Goal: Task Accomplishment & Management: Manage account settings

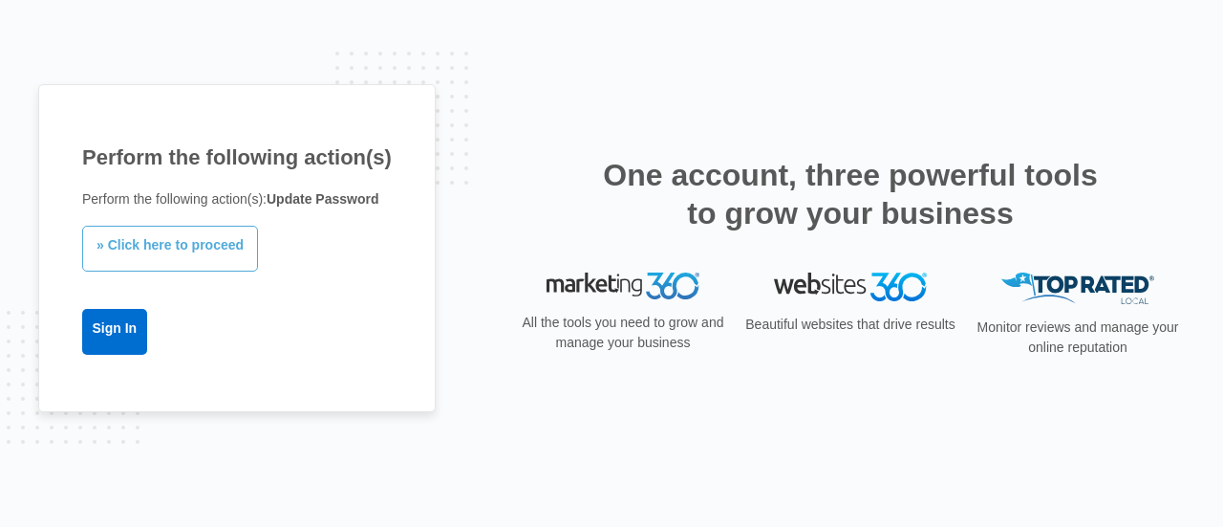
click at [194, 244] on link "» Click here to proceed" at bounding box center [170, 249] width 176 height 46
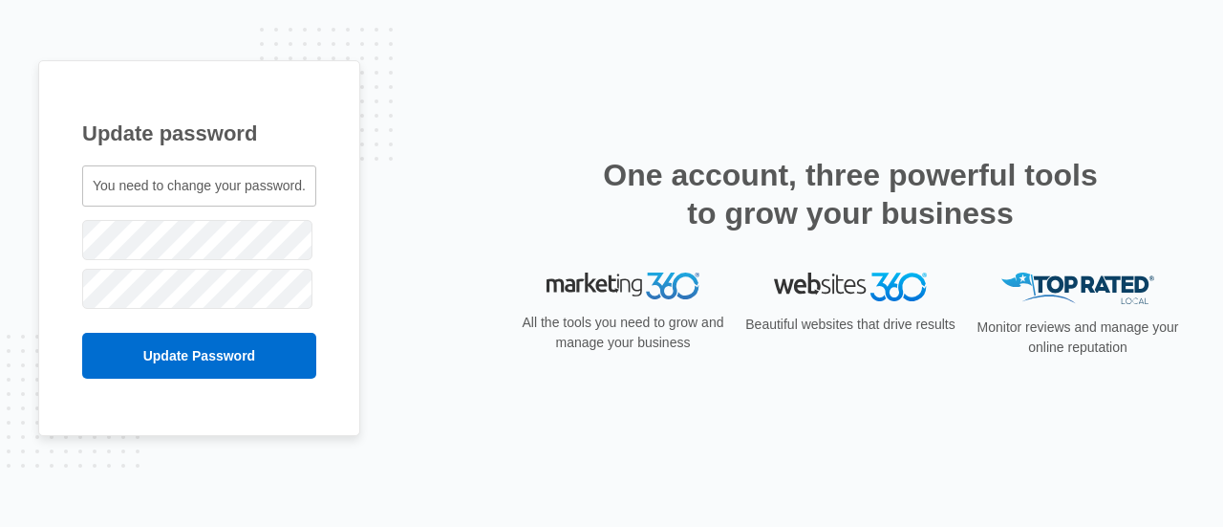
click at [214, 192] on span "You need to change your password." at bounding box center [199, 185] width 213 height 15
click at [115, 178] on span "You need to change your password." at bounding box center [199, 185] width 213 height 15
click at [195, 188] on span "You need to change your password." at bounding box center [199, 185] width 213 height 15
click at [229, 200] on div "You need to change your password." at bounding box center [199, 185] width 234 height 41
click at [179, 188] on span "You need to change your password." at bounding box center [199, 185] width 213 height 15
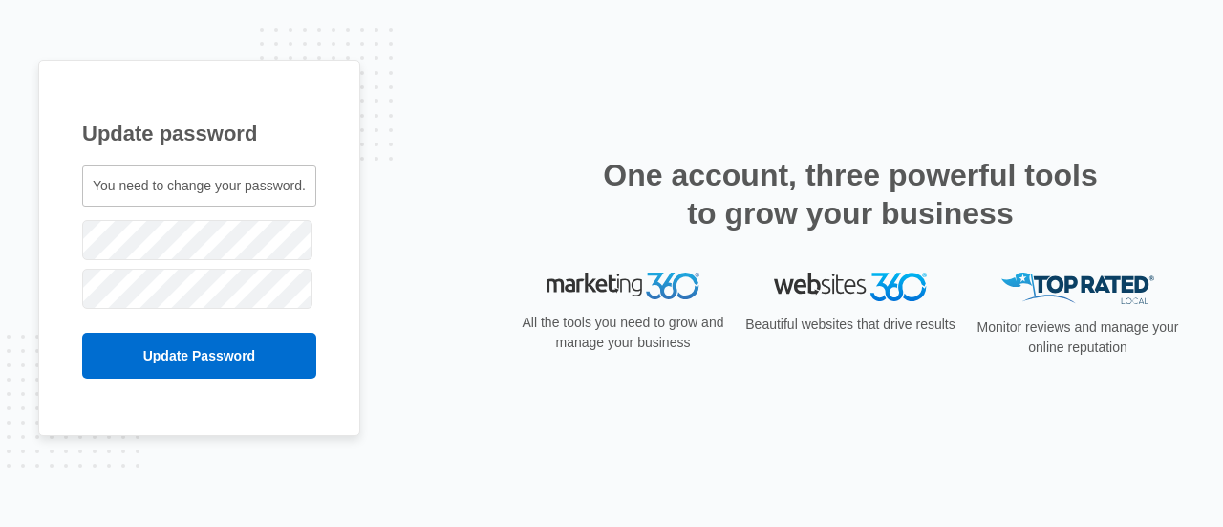
click at [173, 200] on div "You need to change your password." at bounding box center [199, 185] width 234 height 41
click at [182, 188] on span "You need to change your password." at bounding box center [199, 185] width 213 height 15
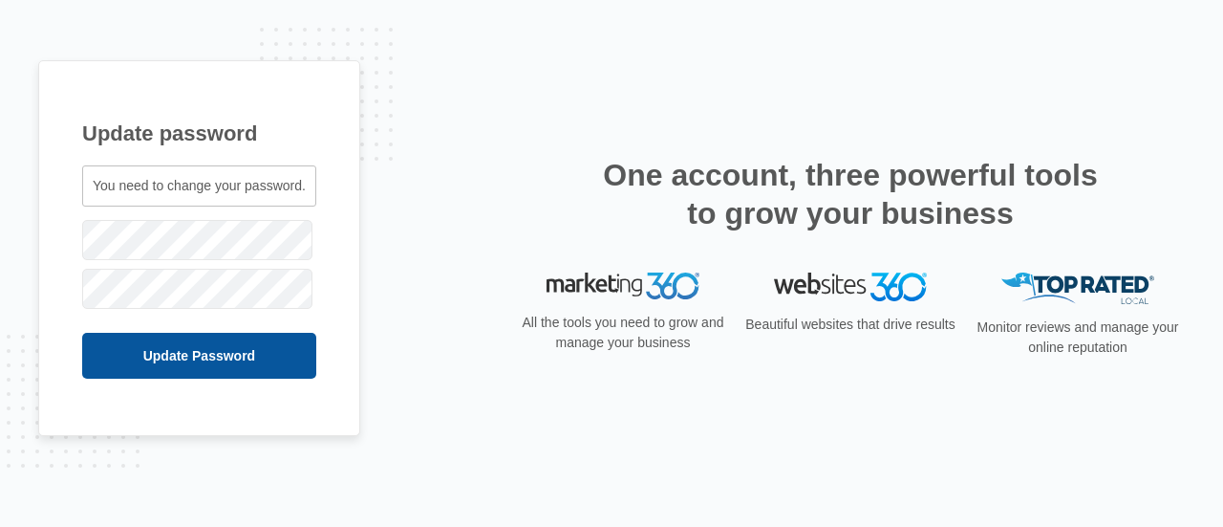
click at [203, 356] on input "Update Password" at bounding box center [199, 356] width 234 height 46
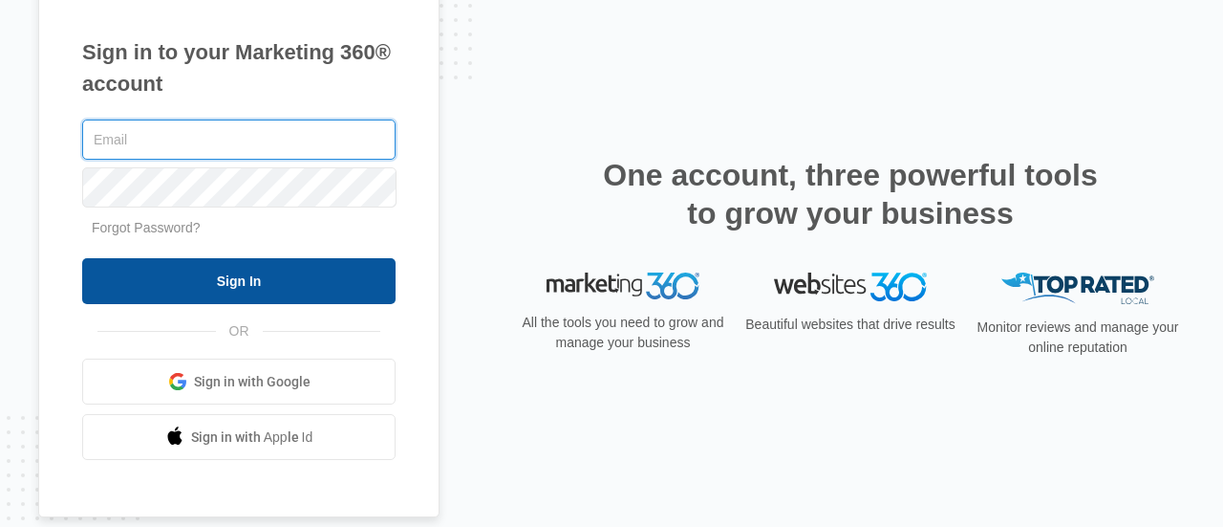
type input "[EMAIL_ADDRESS][DOMAIN_NAME]"
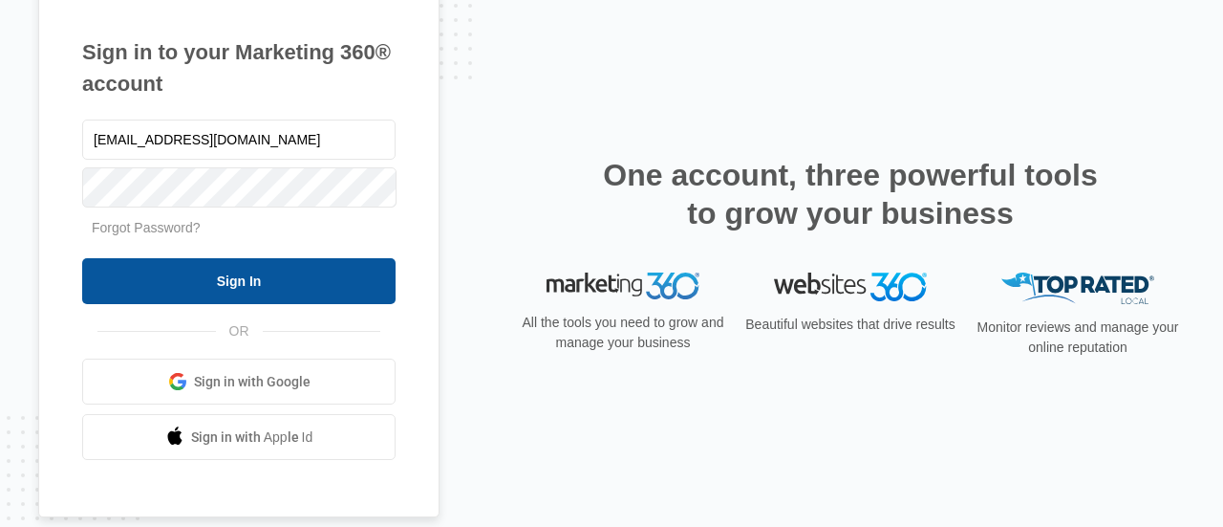
click at [243, 280] on input "Sign In" at bounding box center [238, 281] width 313 height 46
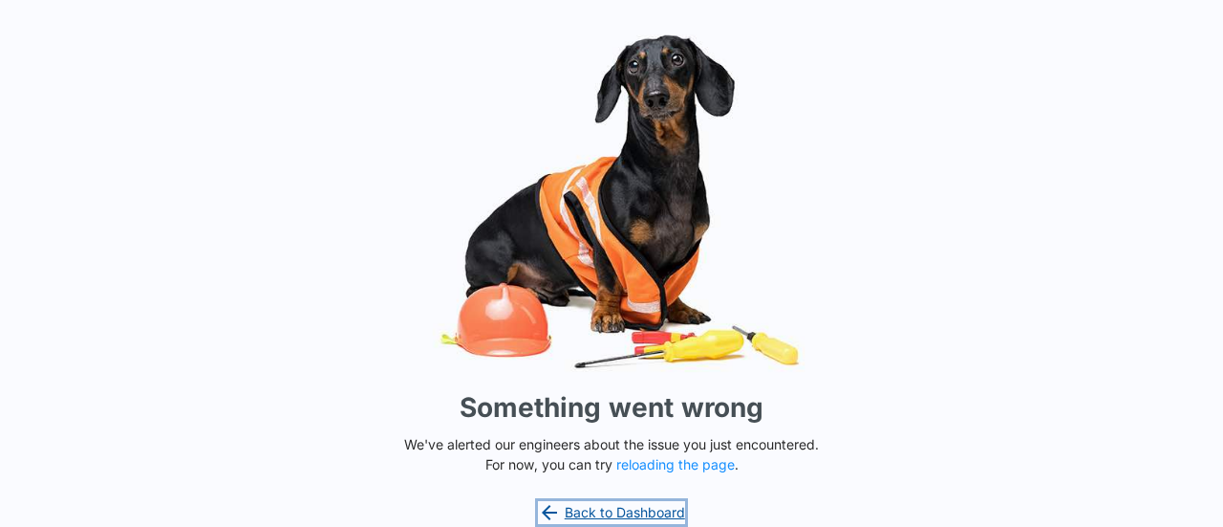
click at [631, 517] on link "Back to Dashboard" at bounding box center [611, 512] width 147 height 23
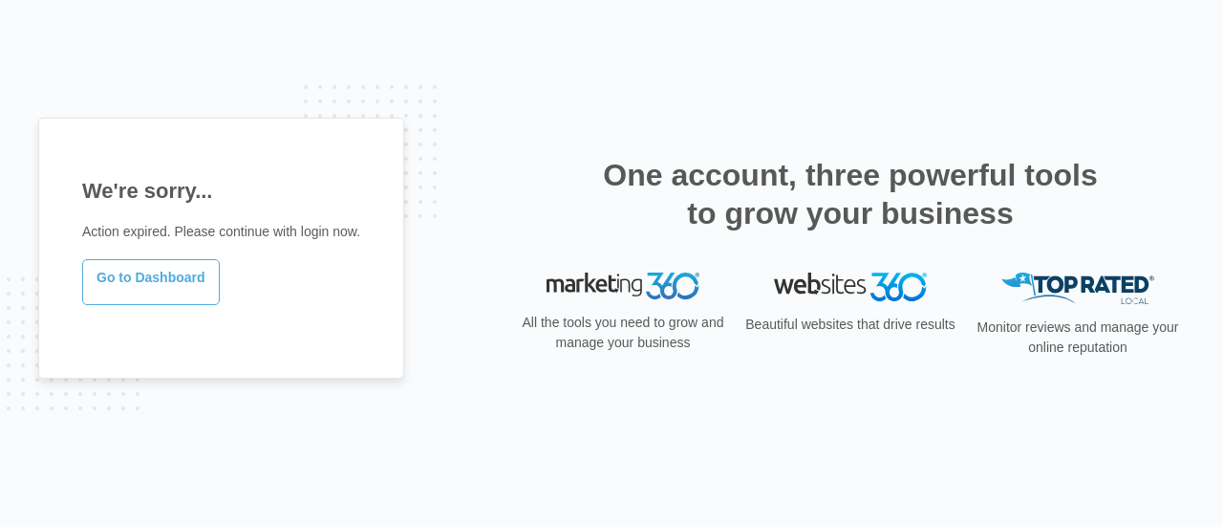
click at [133, 278] on link "Go to Dashboard" at bounding box center [151, 282] width 138 height 46
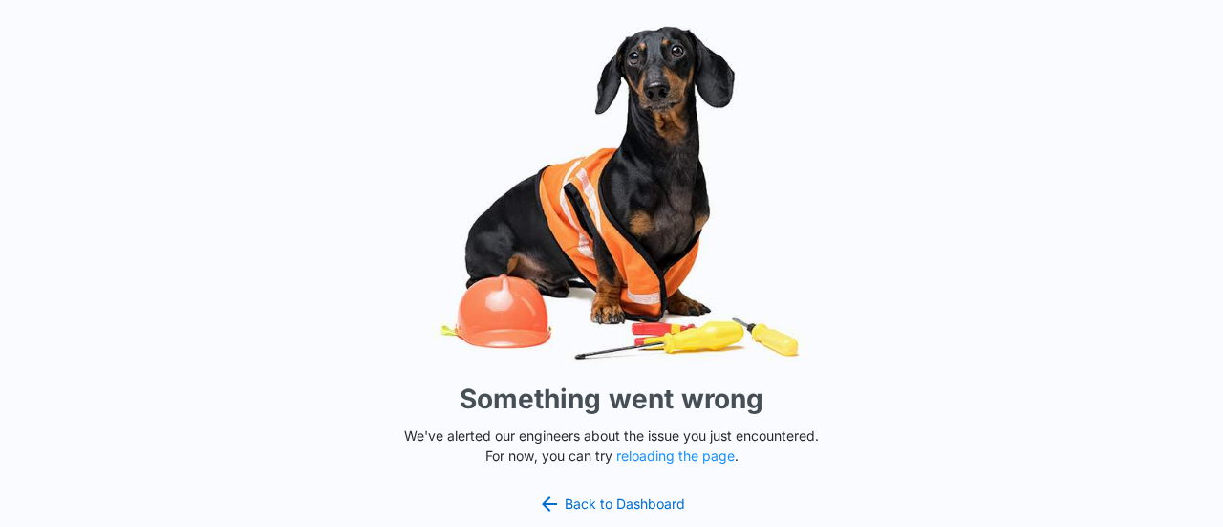
scroll to position [10, 0]
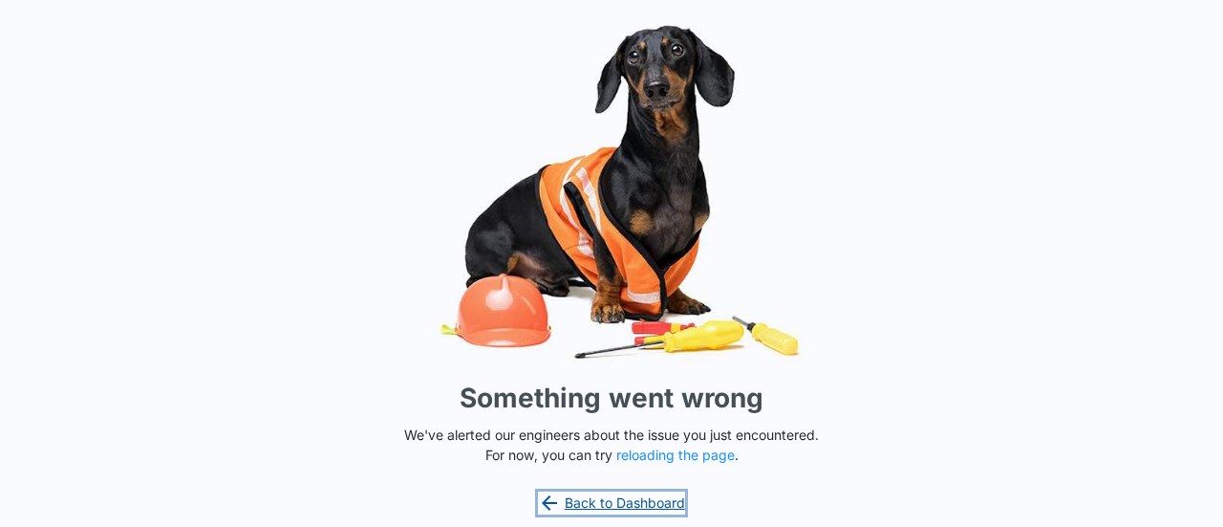
click at [621, 491] on link "Back to Dashboard" at bounding box center [611, 502] width 147 height 23
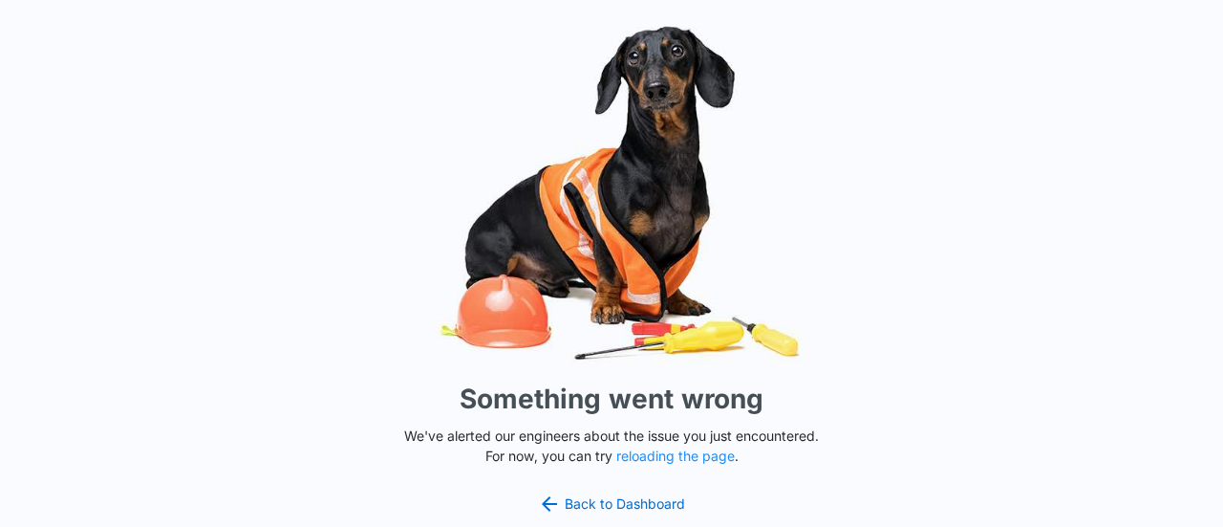
scroll to position [10, 0]
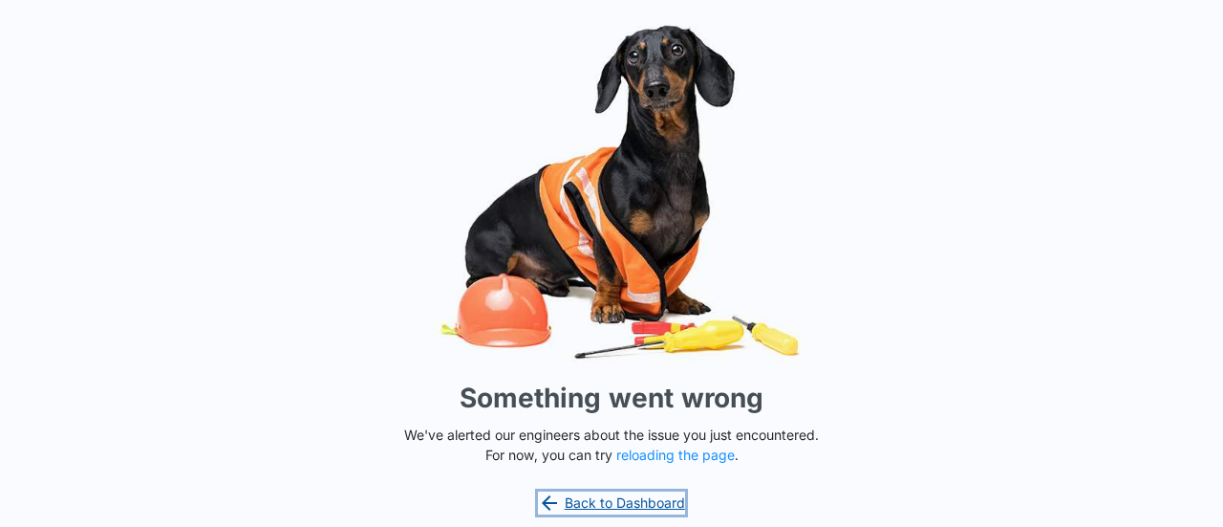
click at [620, 506] on link "Back to Dashboard" at bounding box center [611, 502] width 147 height 23
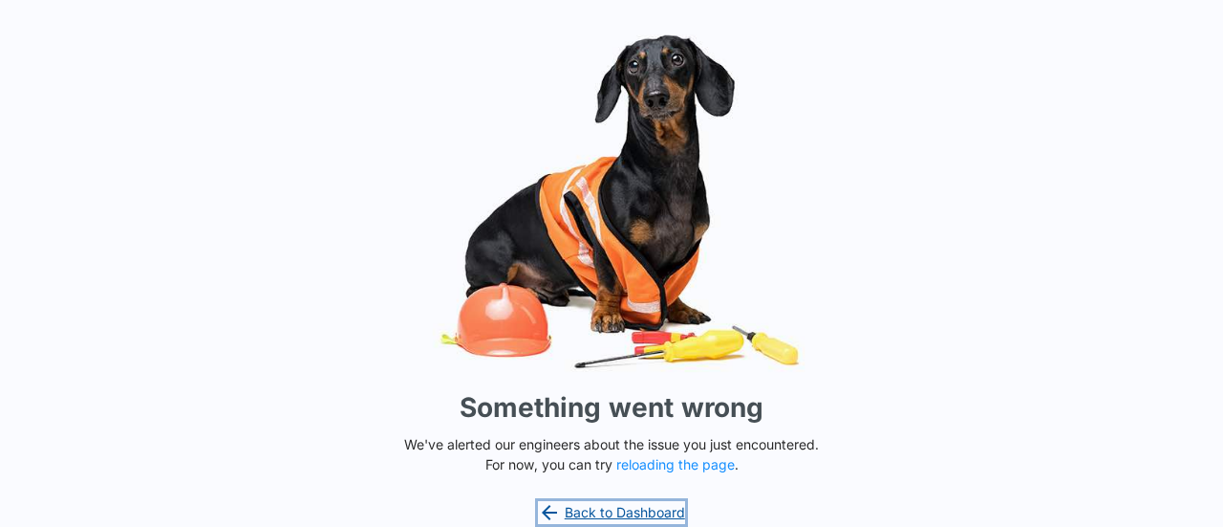
click at [605, 511] on link "Back to Dashboard" at bounding box center [611, 512] width 147 height 23
click at [428, 320] on img at bounding box center [611, 201] width 573 height 356
